Goal: Find specific page/section: Find specific page/section

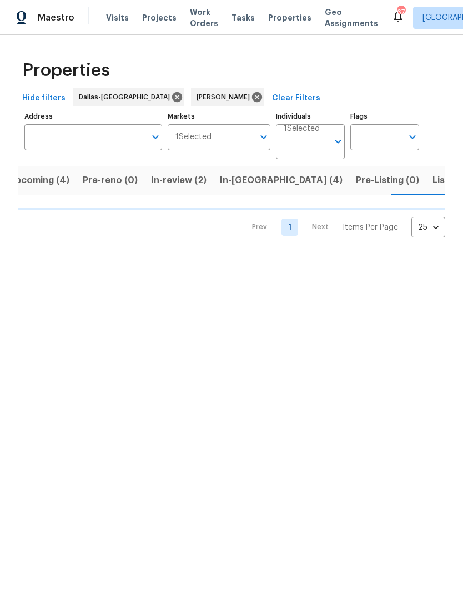
scroll to position [0, 17]
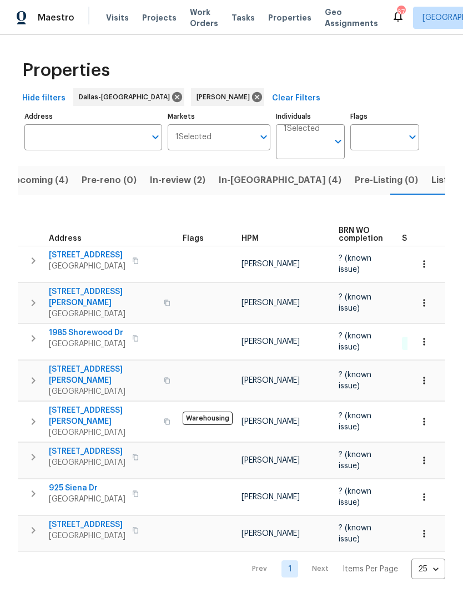
click at [431, 182] on span "Listed (9)" at bounding box center [452, 180] width 42 height 16
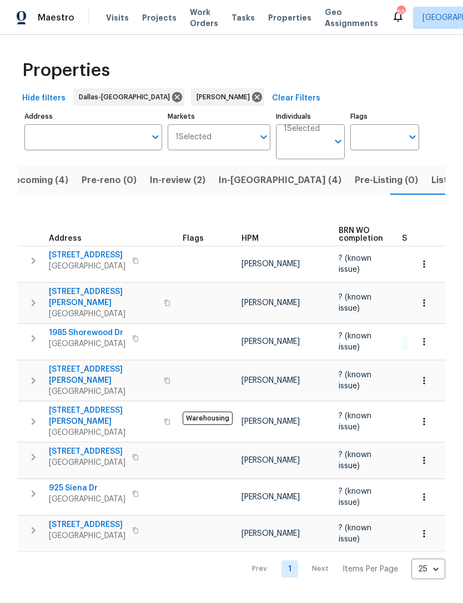
click at [431, 186] on span "Listed (9)" at bounding box center [452, 180] width 42 height 16
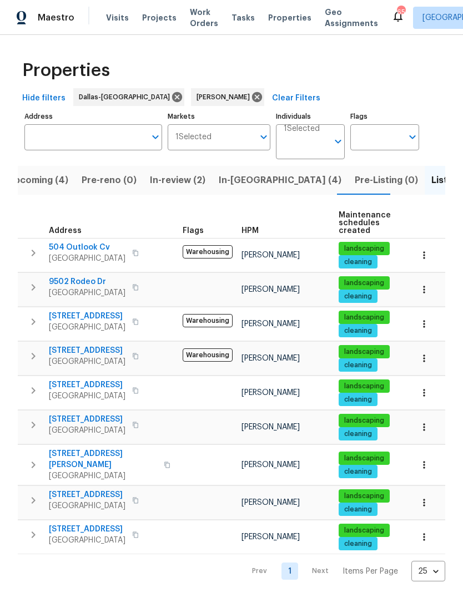
click at [40, 177] on span "Upcoming (4)" at bounding box center [38, 180] width 60 height 16
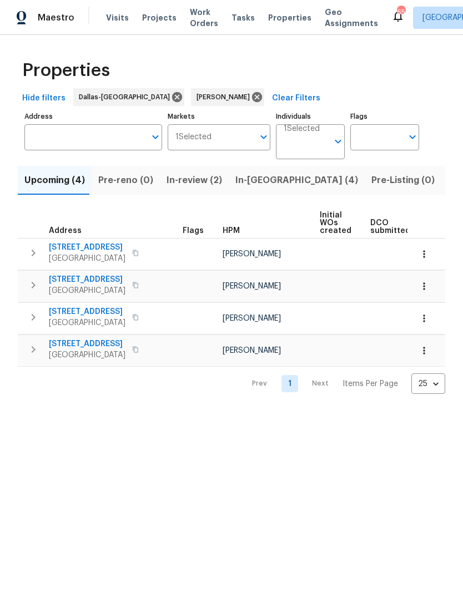
click at [255, 190] on button "In-reno (4)" at bounding box center [297, 180] width 136 height 29
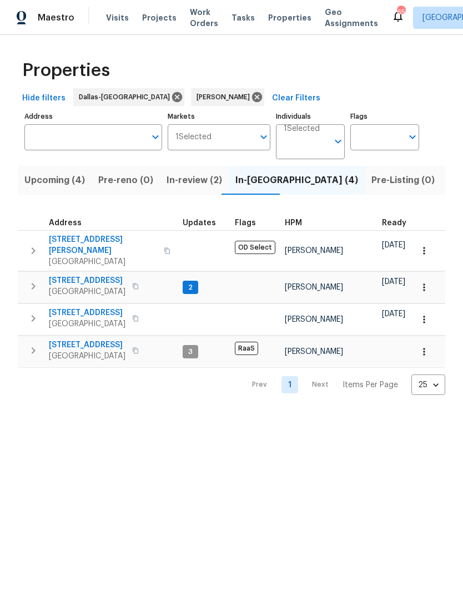
click at [448, 180] on span "Listed (9)" at bounding box center [469, 180] width 42 height 16
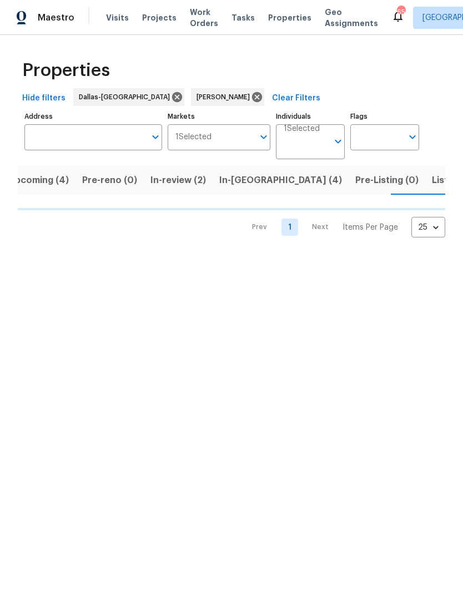
scroll to position [0, 17]
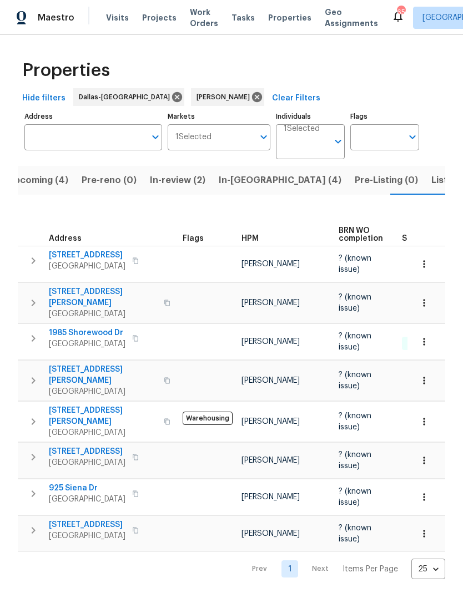
click at [431, 185] on span "Listed (9)" at bounding box center [452, 180] width 42 height 16
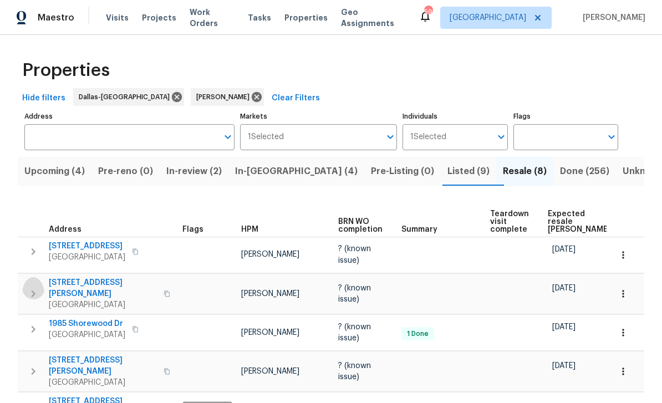
scroll to position [1, 0]
click at [205, 7] on div "Visits Projects Work Orders Tasks Properties Geo Assignments" at bounding box center [262, 18] width 313 height 22
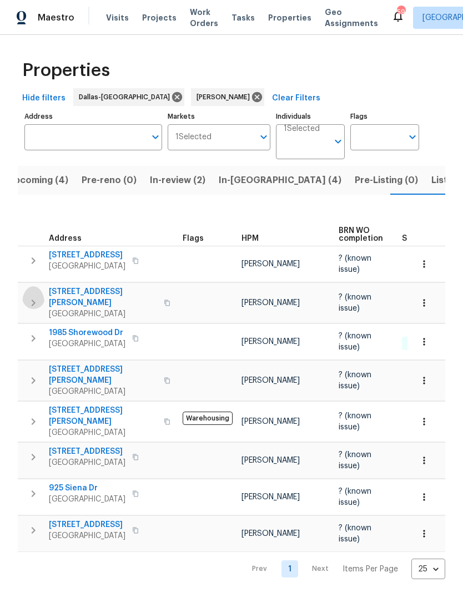
scroll to position [0, 17]
click at [431, 186] on span "Listed (9)" at bounding box center [452, 180] width 42 height 16
